Goal: Transaction & Acquisition: Purchase product/service

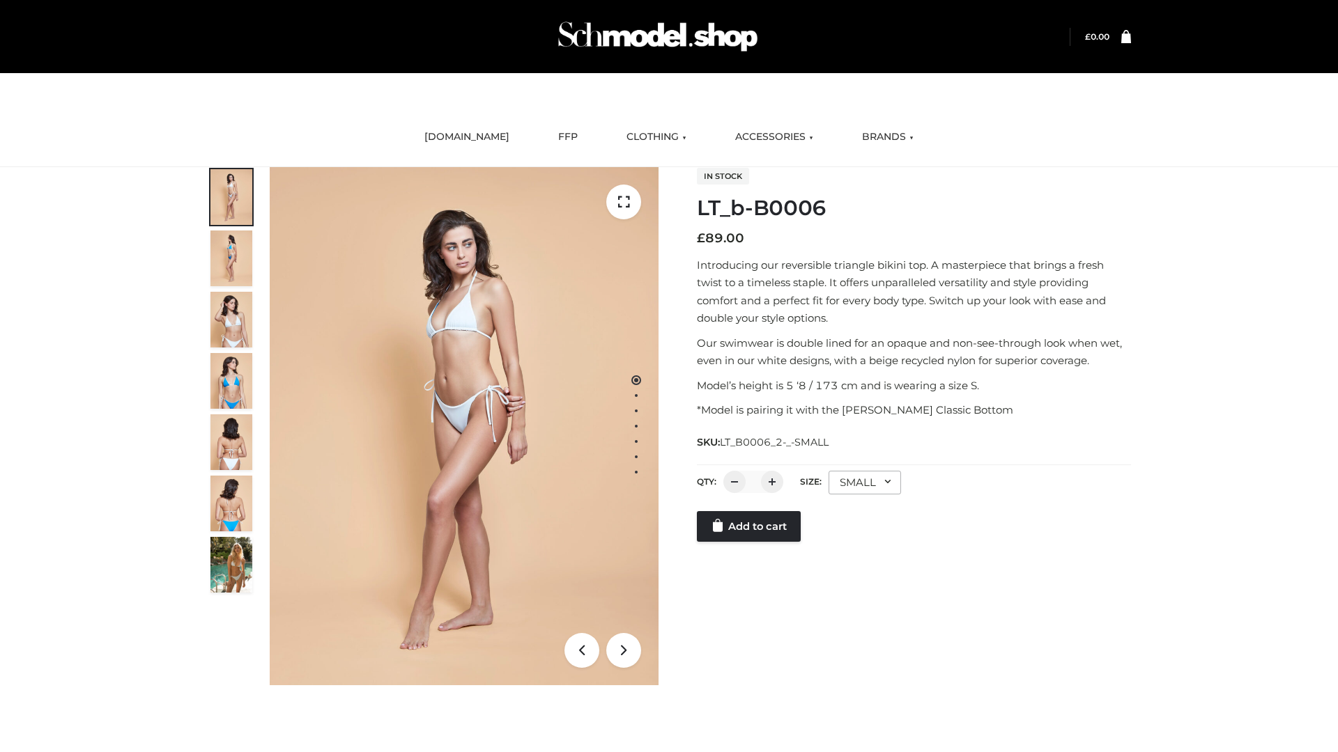
click at [750, 527] on link "Add to cart" at bounding box center [749, 526] width 104 height 31
